Goal: Task Accomplishment & Management: Manage account settings

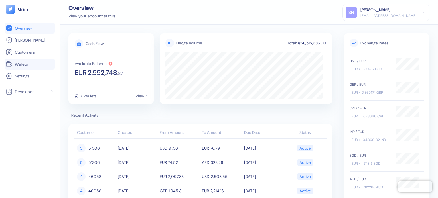
click at [34, 66] on link "Wallets" at bounding box center [30, 64] width 48 height 7
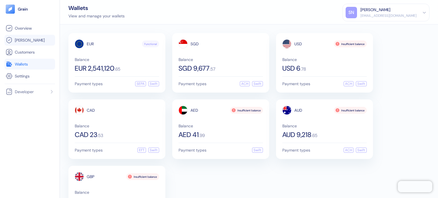
click at [30, 42] on link "[PERSON_NAME]" at bounding box center [30, 40] width 48 height 7
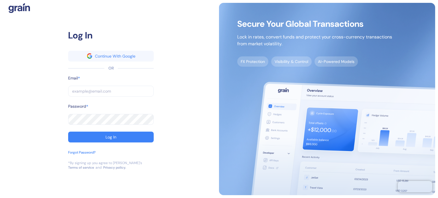
click at [103, 97] on div at bounding box center [111, 99] width 86 height 5
paste input "[EMAIL_ADDRESS][DOMAIN_NAME]"
type input "[EMAIL_ADDRESS][DOMAIN_NAME]"
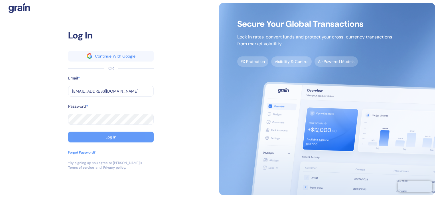
click at [107, 135] on div "Log In" at bounding box center [111, 137] width 11 height 4
